Goal: Task Accomplishment & Management: Use online tool/utility

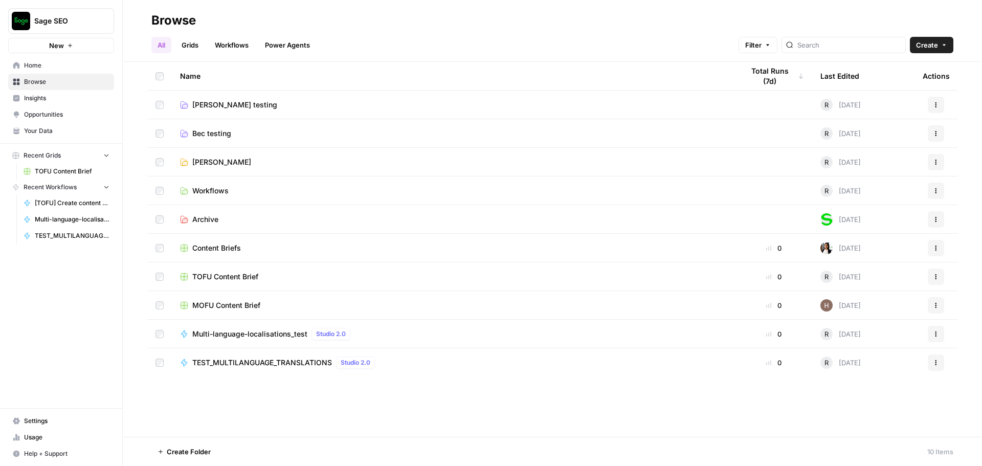
click at [203, 106] on span "[PERSON_NAME] testing" at bounding box center [234, 105] width 85 height 10
click at [232, 44] on link "Workflows" at bounding box center [232, 45] width 46 height 16
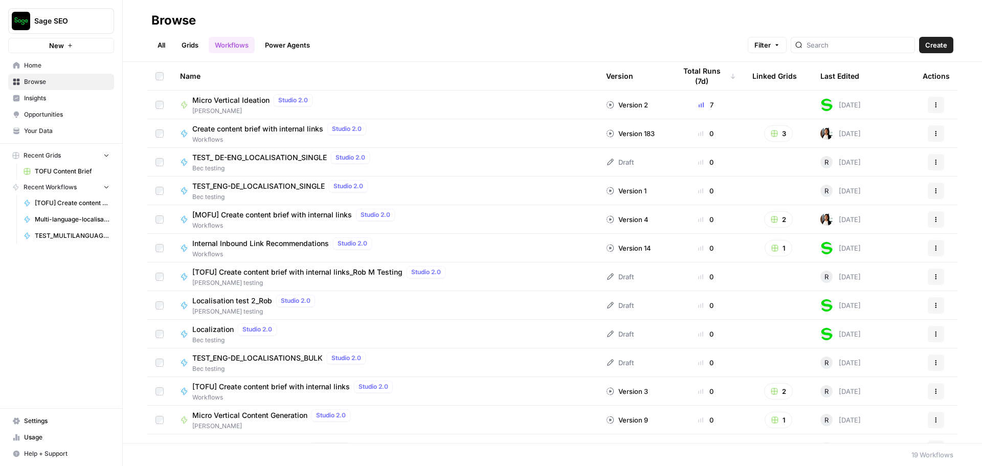
click at [50, 69] on span "Home" at bounding box center [66, 65] width 85 height 9
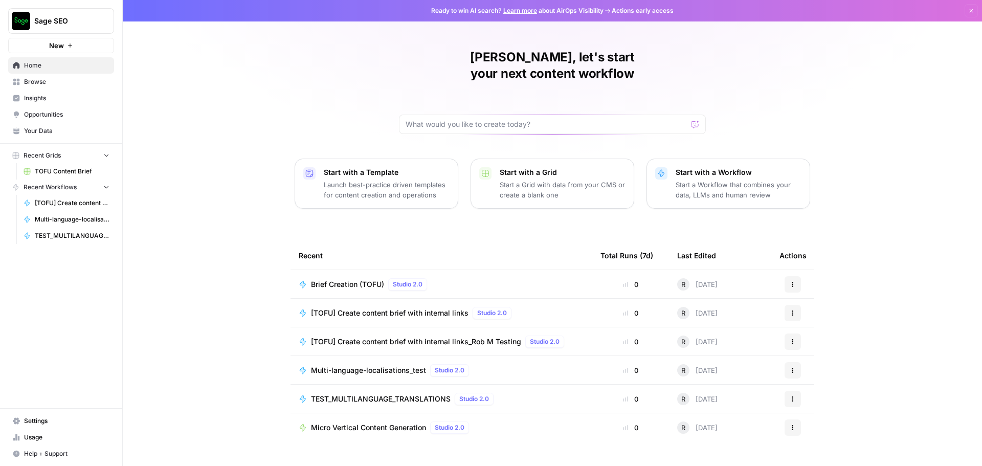
click at [396, 365] on span "Multi-language-localisations_test" at bounding box center [368, 370] width 115 height 10
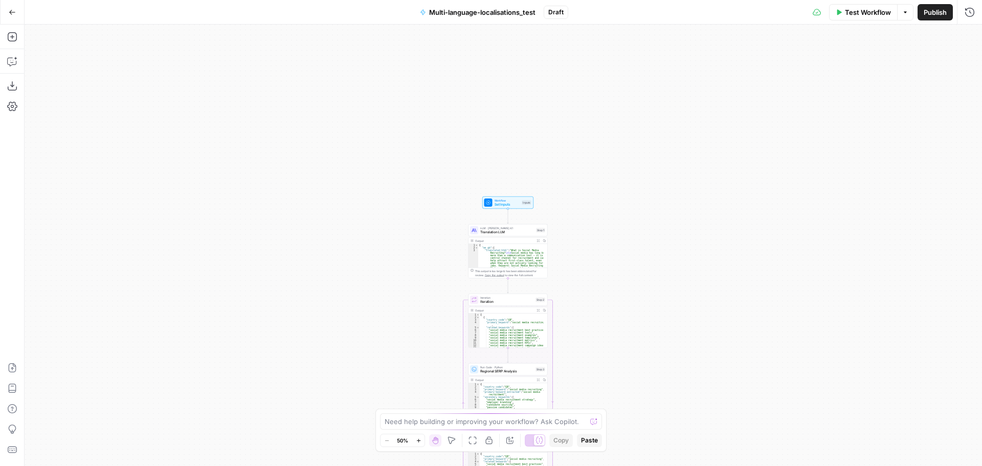
drag, startPoint x: 212, startPoint y: 153, endPoint x: 217, endPoint y: 378, distance: 225.0
click at [217, 378] on div "Workflow Set Inputs Inputs LLM · [PERSON_NAME] Opus 4.1 Translation LLM Step 1 …" at bounding box center [503, 245] width 957 height 441
drag, startPoint x: 282, startPoint y: 253, endPoint x: 261, endPoint y: 178, distance: 78.0
click at [272, 187] on div "Workflow Set Inputs Inputs LLM · [PERSON_NAME] Opus 4.1 Translation LLM Step 1 …" at bounding box center [503, 245] width 957 height 441
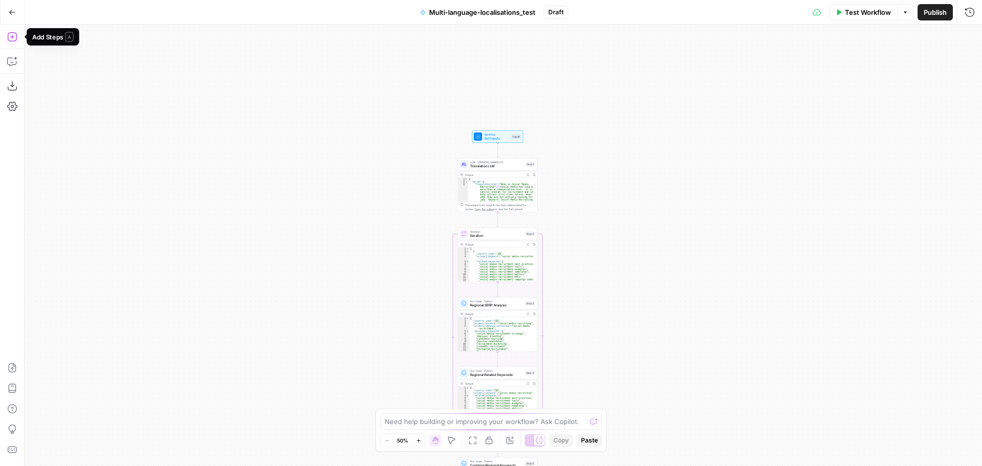
click at [13, 38] on icon "button" at bounding box center [12, 37] width 10 height 10
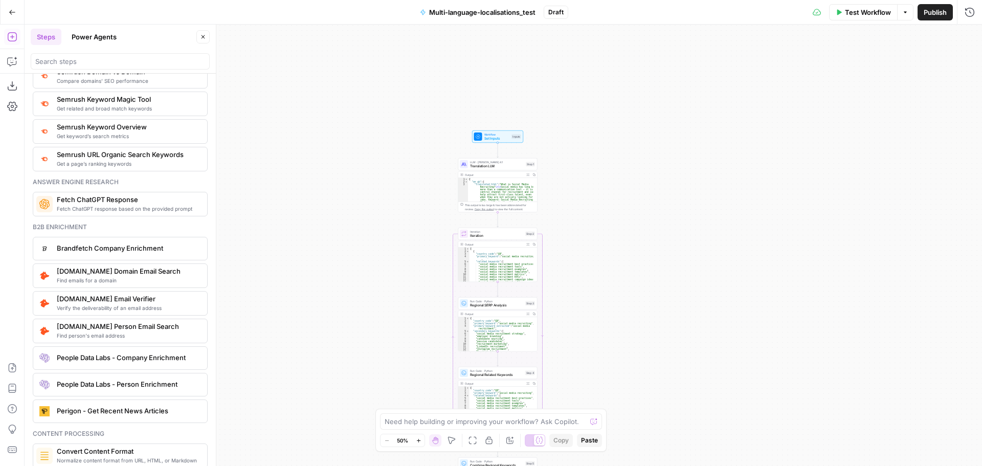
scroll to position [1246, 0]
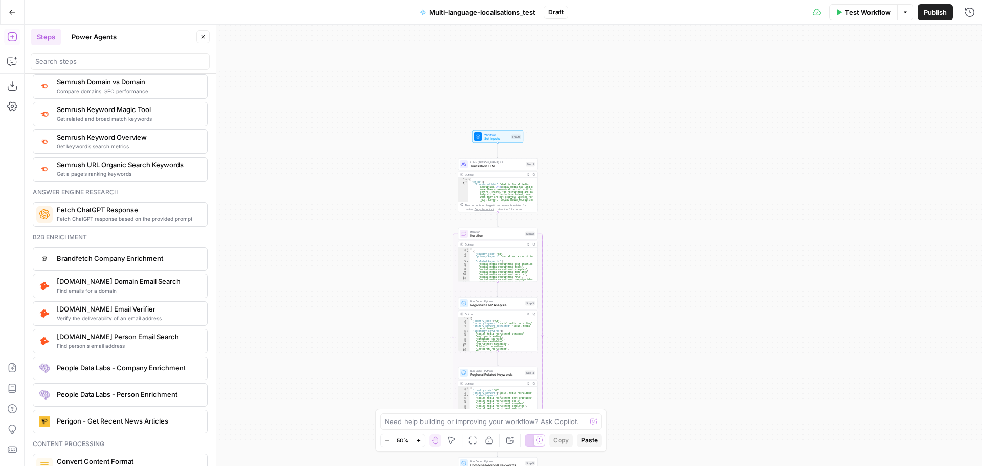
click at [78, 42] on button "Power Agents" at bounding box center [93, 37] width 57 height 16
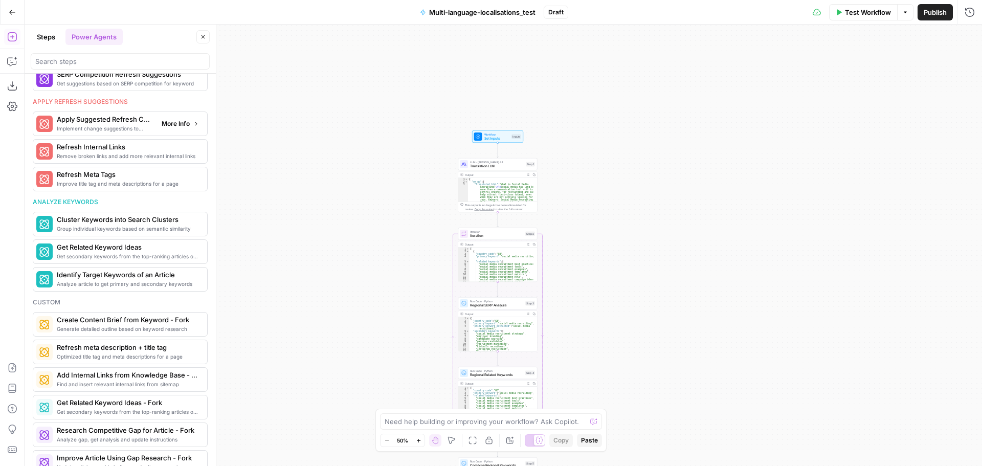
scroll to position [581, 0]
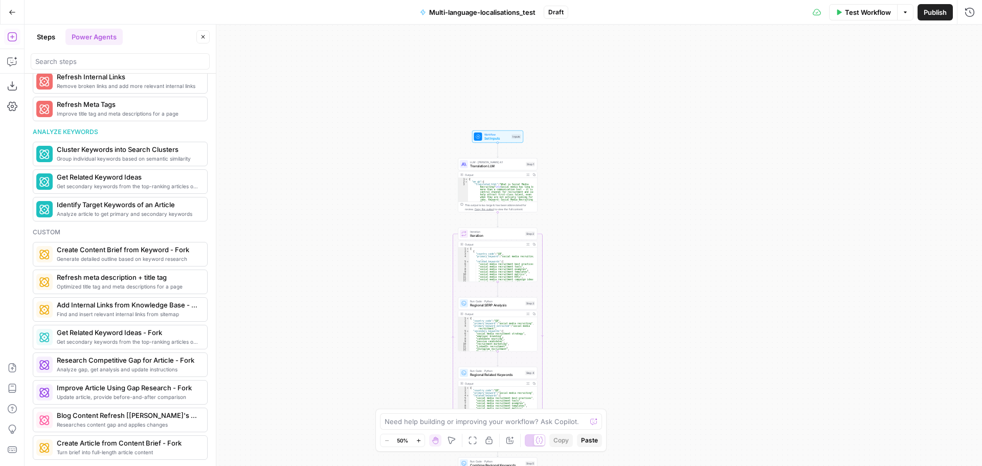
click at [48, 38] on button "Steps" at bounding box center [46, 37] width 31 height 16
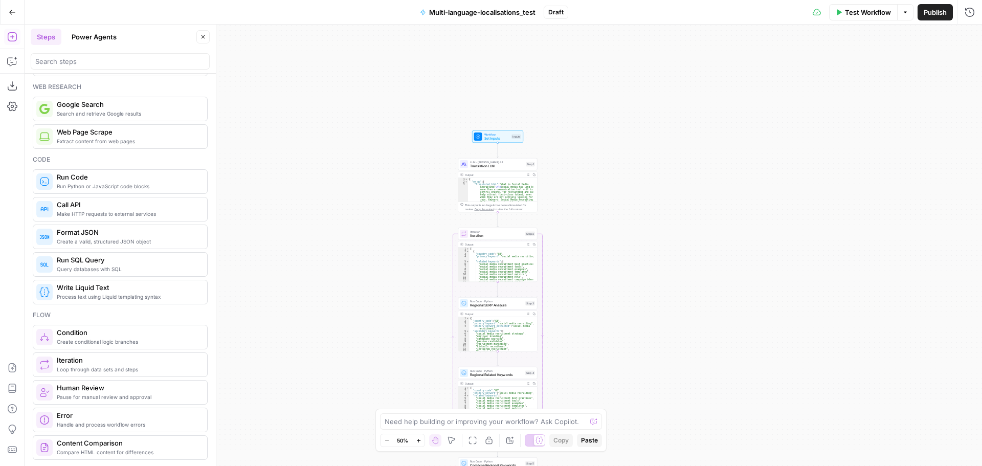
scroll to position [0, 0]
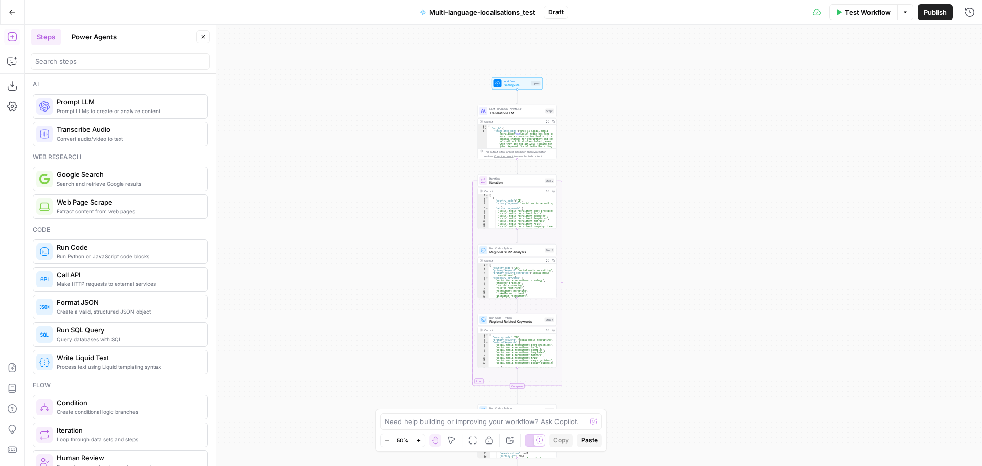
drag, startPoint x: 323, startPoint y: 256, endPoint x: 343, endPoint y: 204, distance: 55.4
click at [343, 204] on div "Workflow Set Inputs Inputs LLM · [PERSON_NAME] Opus 4.1 Translation LLM Step 1 …" at bounding box center [503, 245] width 957 height 441
